Goal: Task Accomplishment & Management: Use online tool/utility

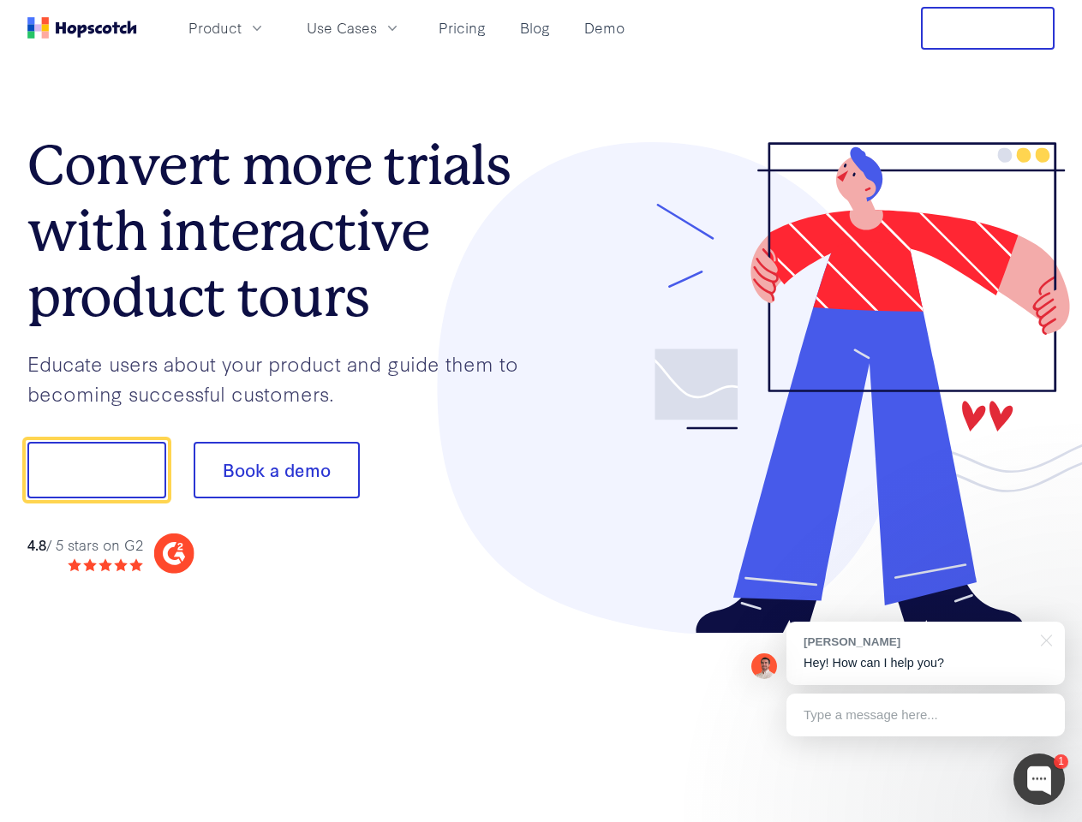
click at [541, 411] on div at bounding box center [798, 388] width 514 height 493
click at [242, 27] on span "Product" at bounding box center [214, 27] width 53 height 21
click at [377, 27] on span "Use Cases" at bounding box center [342, 27] width 70 height 21
click at [988, 28] on button "Free Trial" at bounding box center [988, 28] width 134 height 43
click at [96, 470] on button "Show me!" at bounding box center [96, 470] width 139 height 57
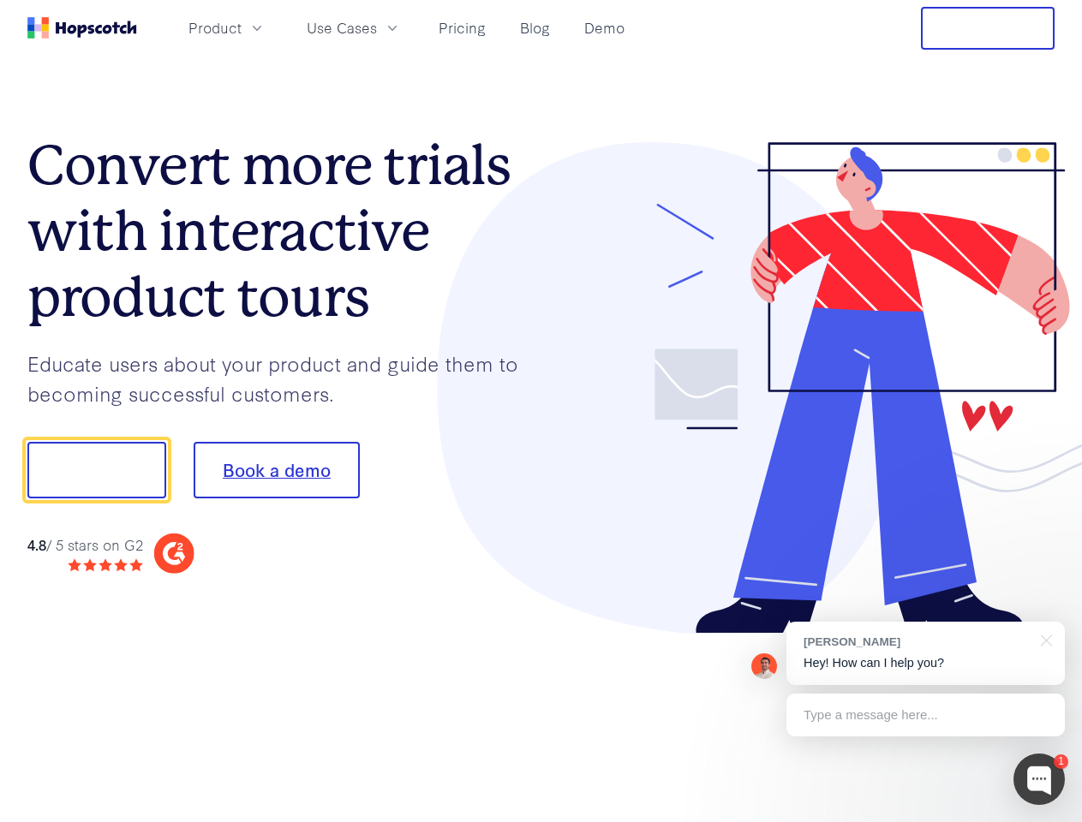
click at [276, 470] on button "Book a demo" at bounding box center [277, 470] width 166 height 57
click at [1039, 780] on div at bounding box center [1038, 779] width 51 height 51
click at [925, 654] on div "[PERSON_NAME] Hey! How can I help you?" at bounding box center [925, 653] width 278 height 63
click at [1043, 639] on div at bounding box center [1043, 639] width 43 height 35
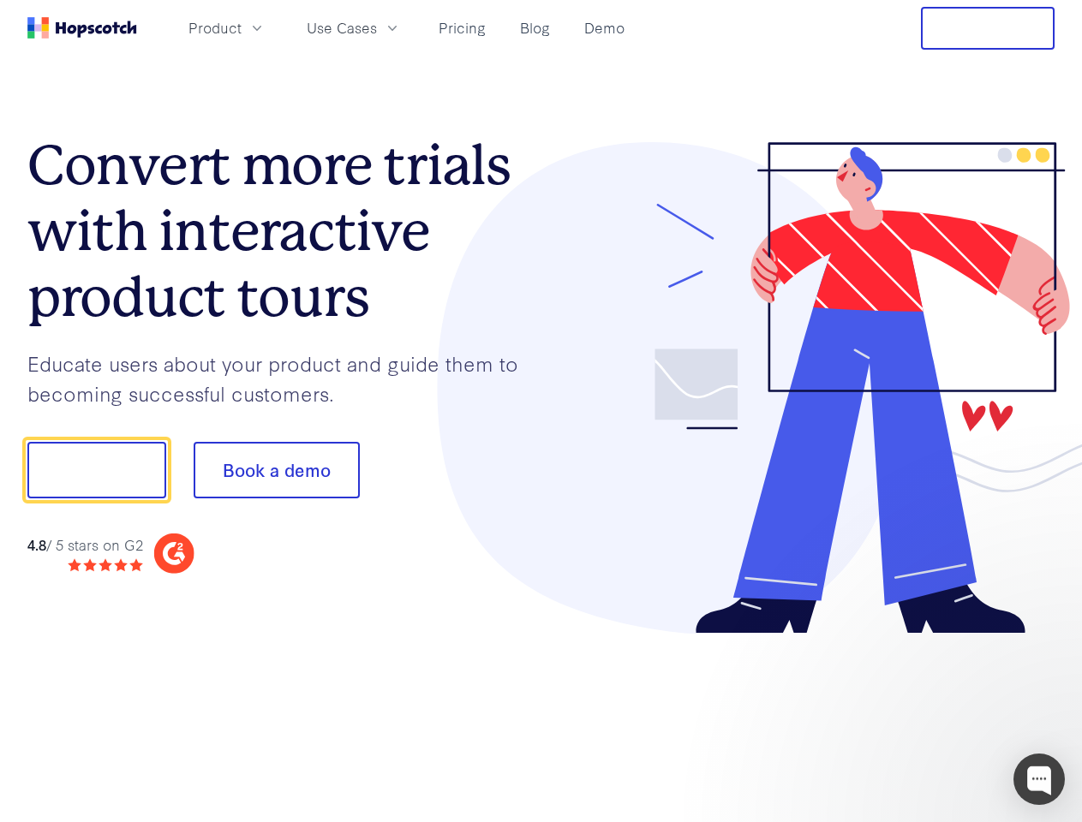
click at [925, 715] on div at bounding box center [904, 583] width 321 height 342
